Goal: Transaction & Acquisition: Download file/media

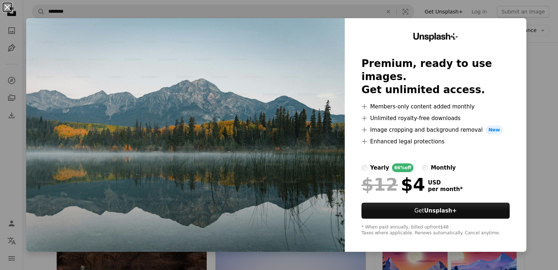
click at [10, 10] on button "An X shape" at bounding box center [7, 7] width 9 height 9
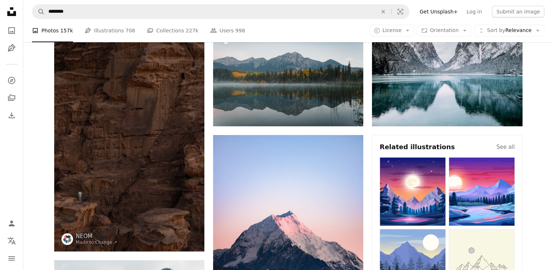
scroll to position [75, 0]
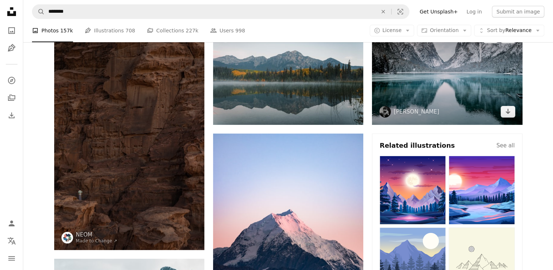
click at [392, 88] on img at bounding box center [447, 74] width 150 height 100
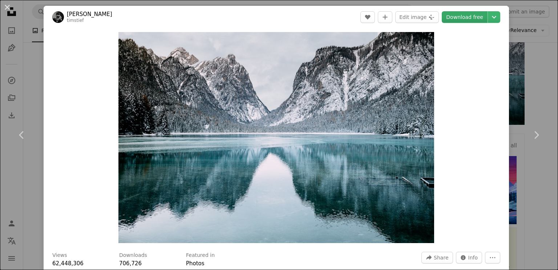
click at [464, 17] on link "Download free" at bounding box center [465, 17] width 46 height 12
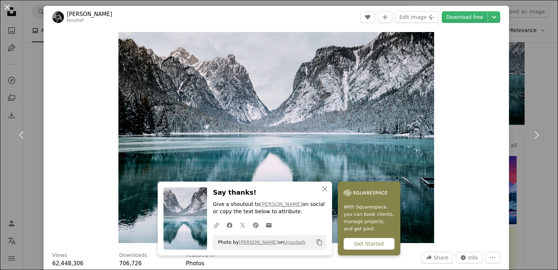
click at [4, 5] on button "An X shape" at bounding box center [7, 7] width 9 height 9
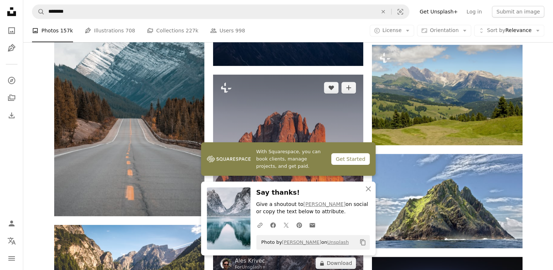
scroll to position [344, 0]
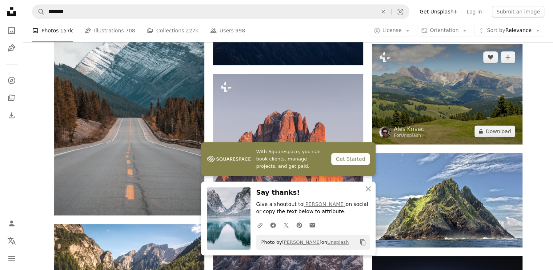
click at [459, 76] on img at bounding box center [447, 94] width 150 height 100
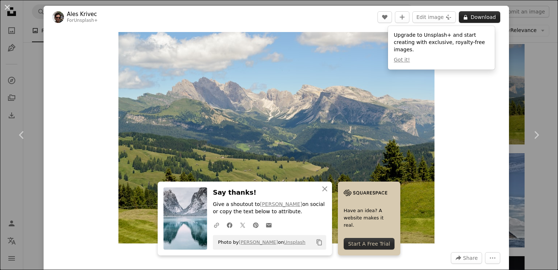
click at [477, 17] on button "A lock Download" at bounding box center [479, 17] width 41 height 12
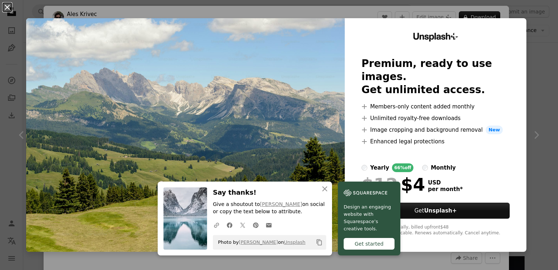
click at [3, 5] on button "An X shape" at bounding box center [7, 7] width 9 height 9
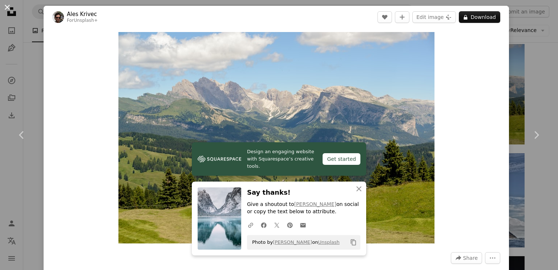
click at [7, 3] on button "An X shape" at bounding box center [7, 7] width 9 height 9
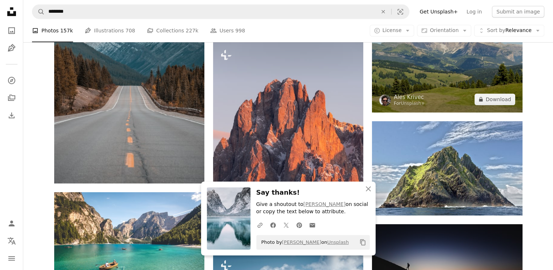
scroll to position [327, 0]
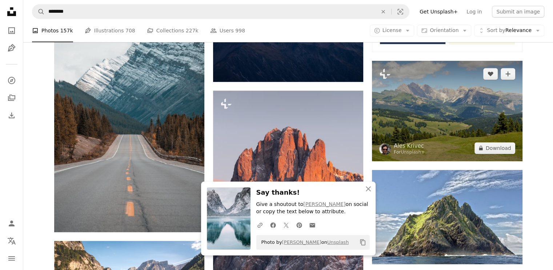
click at [433, 105] on img at bounding box center [447, 111] width 150 height 100
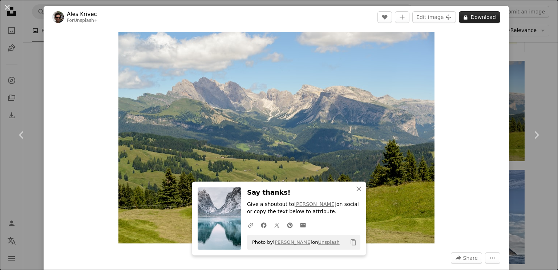
click at [480, 16] on button "A lock Download" at bounding box center [479, 17] width 41 height 12
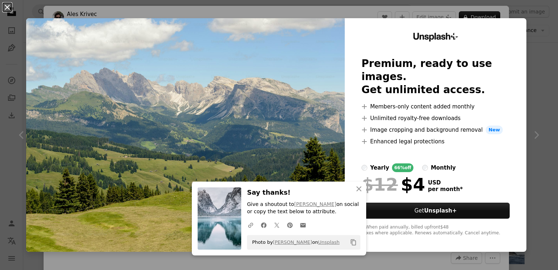
click at [10, 11] on button "An X shape" at bounding box center [7, 7] width 9 height 9
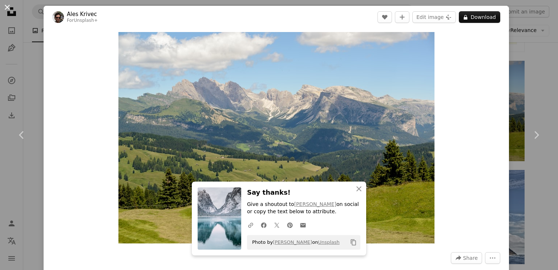
click at [5, 12] on button "An X shape" at bounding box center [7, 7] width 9 height 9
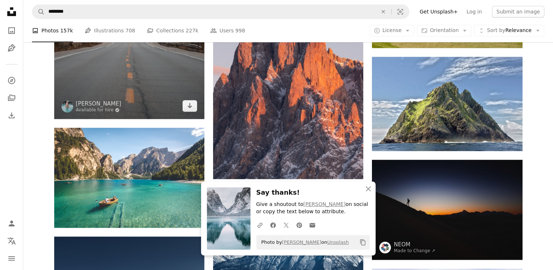
scroll to position [440, 0]
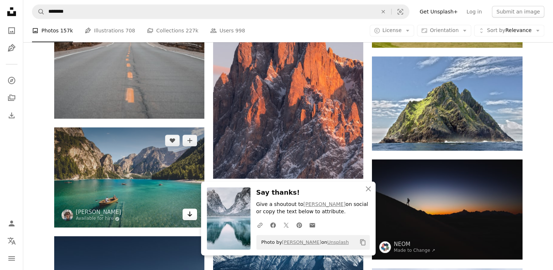
click at [192, 215] on icon "Arrow pointing down" at bounding box center [190, 213] width 6 height 9
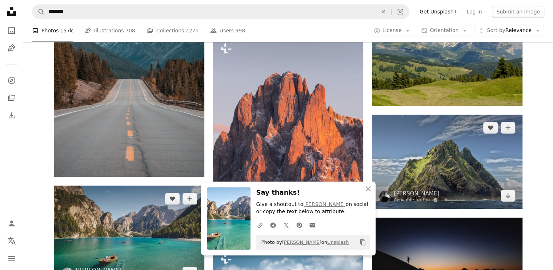
scroll to position [382, 0]
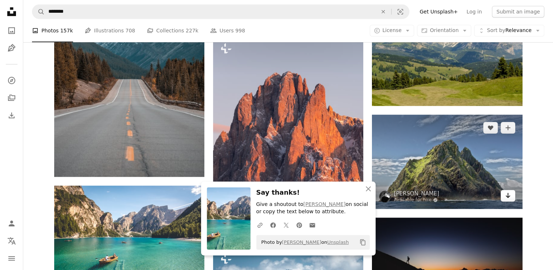
click at [505, 193] on icon "Arrow pointing down" at bounding box center [508, 195] width 6 height 9
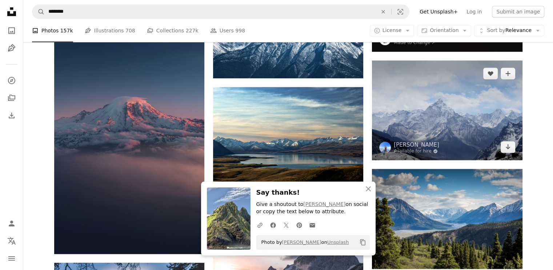
scroll to position [648, 0]
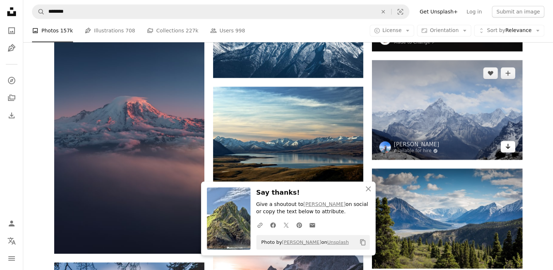
click at [508, 144] on icon "Arrow pointing down" at bounding box center [508, 146] width 6 height 9
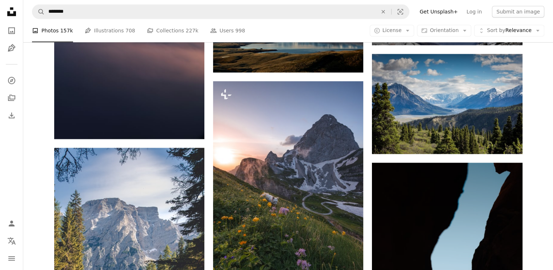
scroll to position [761, 0]
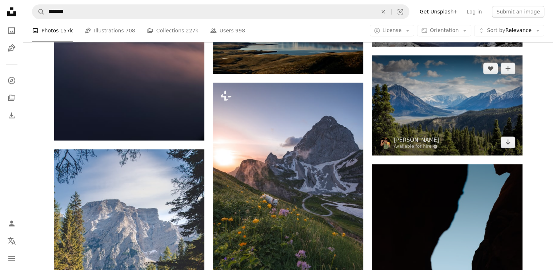
click at [508, 144] on icon "Arrow pointing down" at bounding box center [508, 141] width 6 height 9
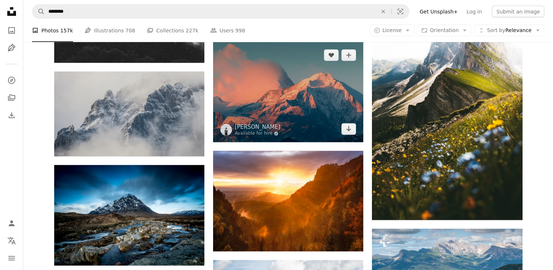
scroll to position [1611, 0]
click at [349, 127] on icon "Download" at bounding box center [348, 128] width 5 height 5
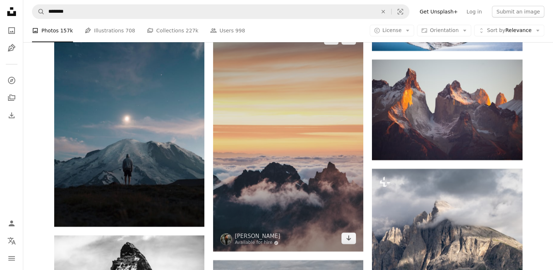
scroll to position [2713, 0]
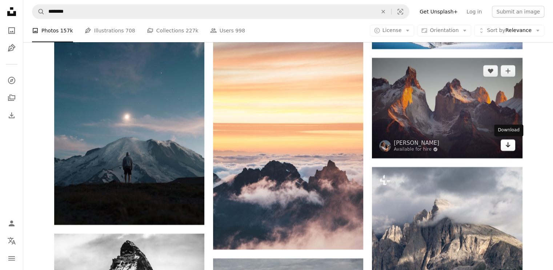
click at [508, 145] on icon "Download" at bounding box center [507, 144] width 5 height 5
